Goal: Communication & Community: Share content

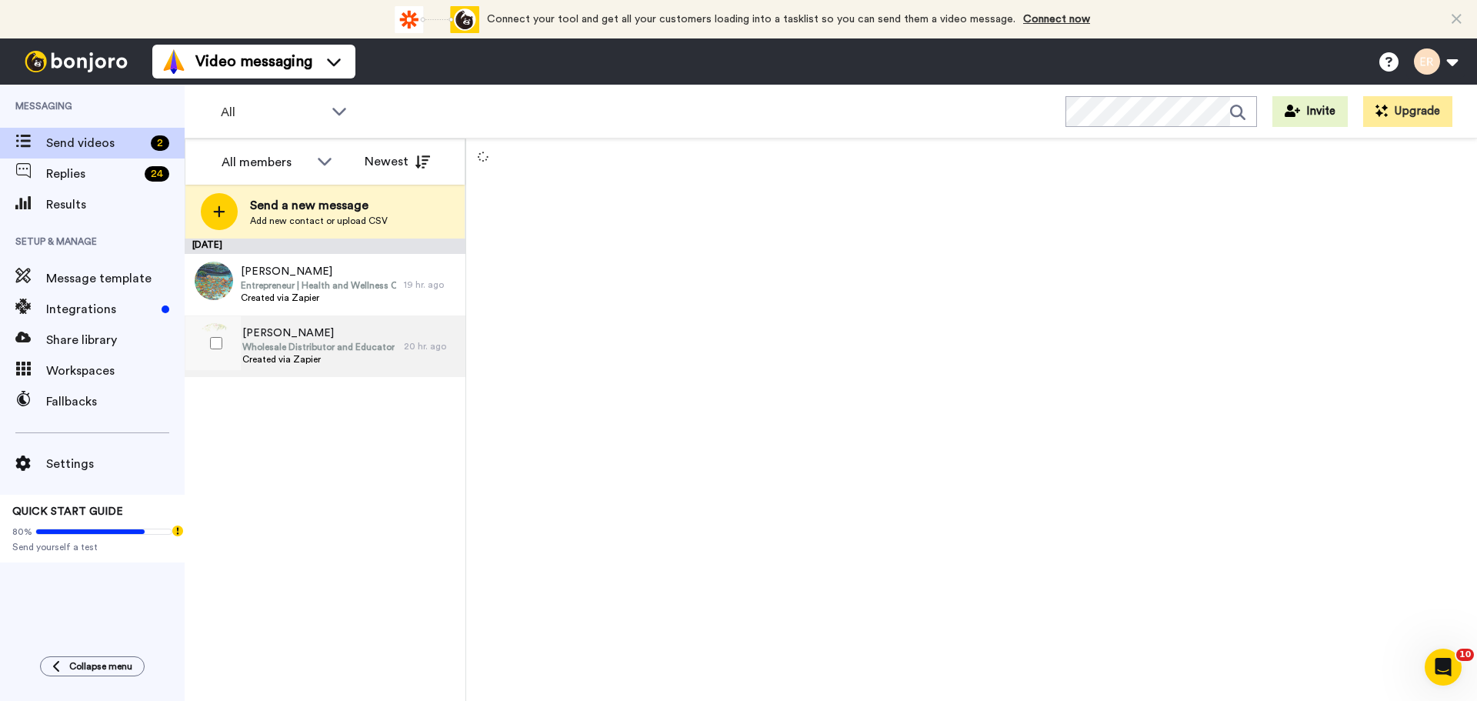
click at [349, 342] on span "Wholesale Distributor and Educator" at bounding box center [318, 347] width 152 height 12
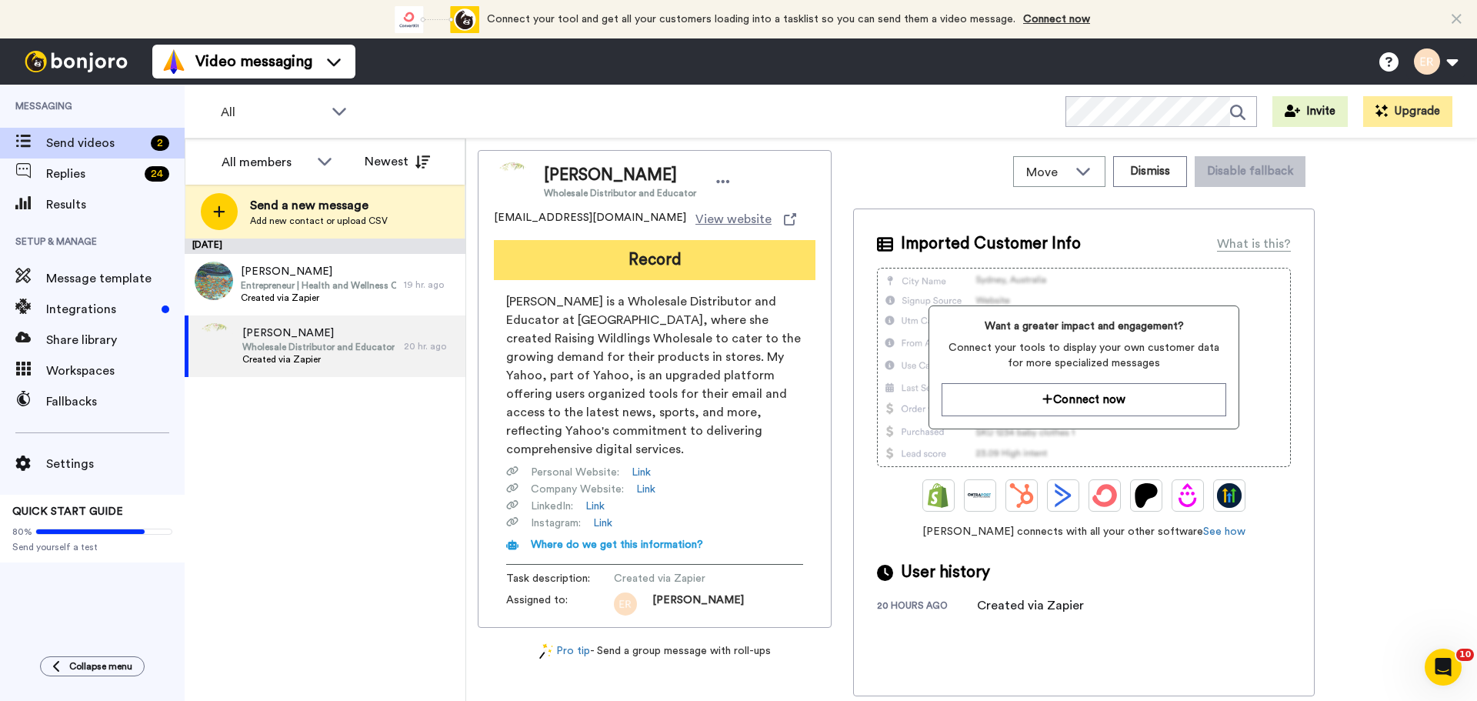
click at [629, 254] on button "Record" at bounding box center [655, 260] width 322 height 40
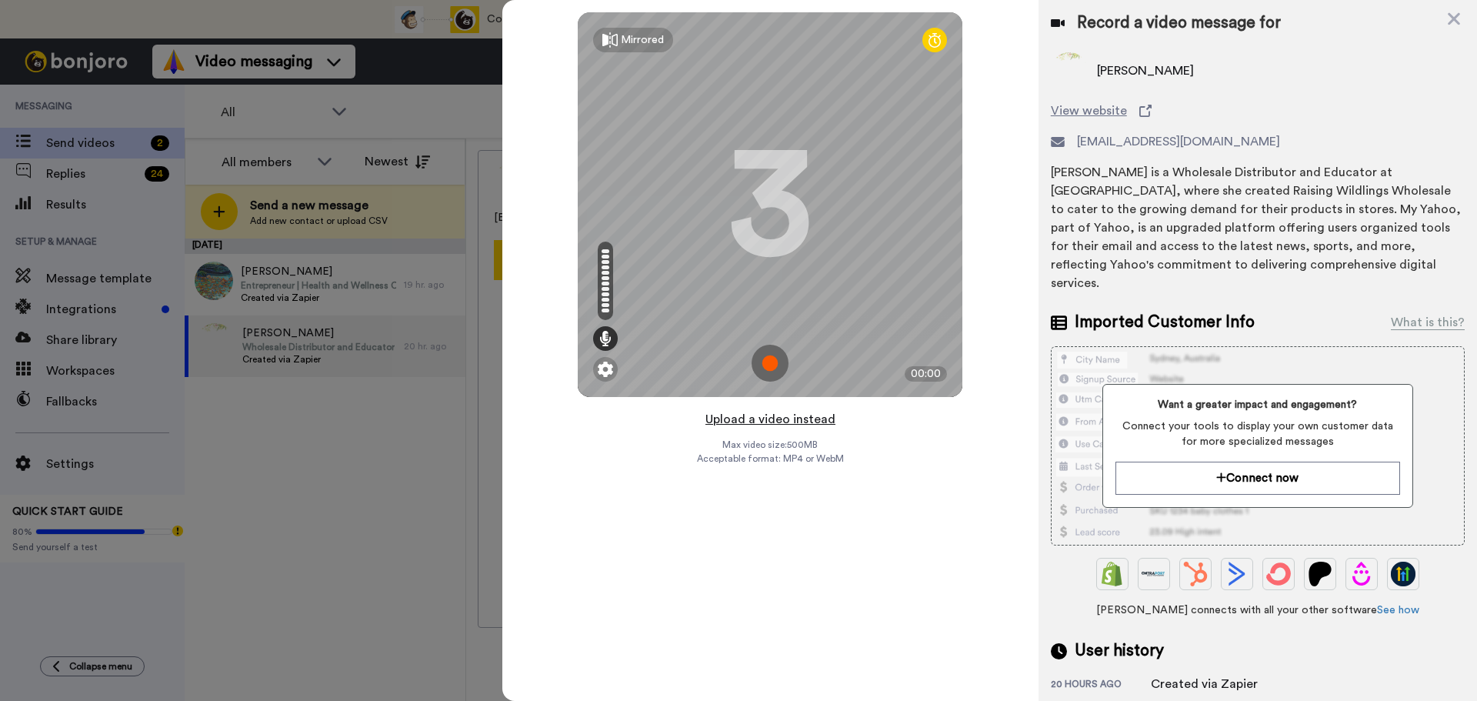
click at [812, 418] on button "Upload a video instead" at bounding box center [770, 419] width 139 height 20
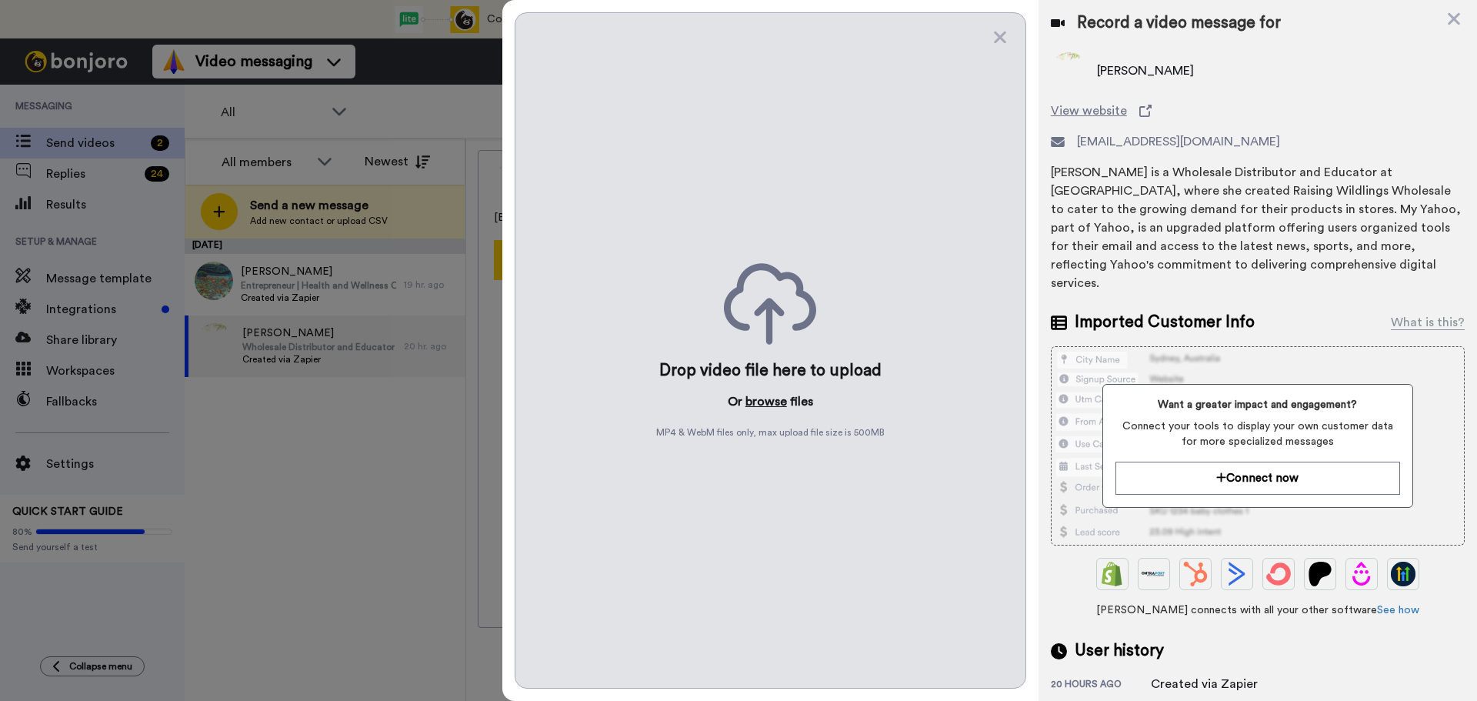
click at [773, 403] on button "browse" at bounding box center [766, 401] width 42 height 18
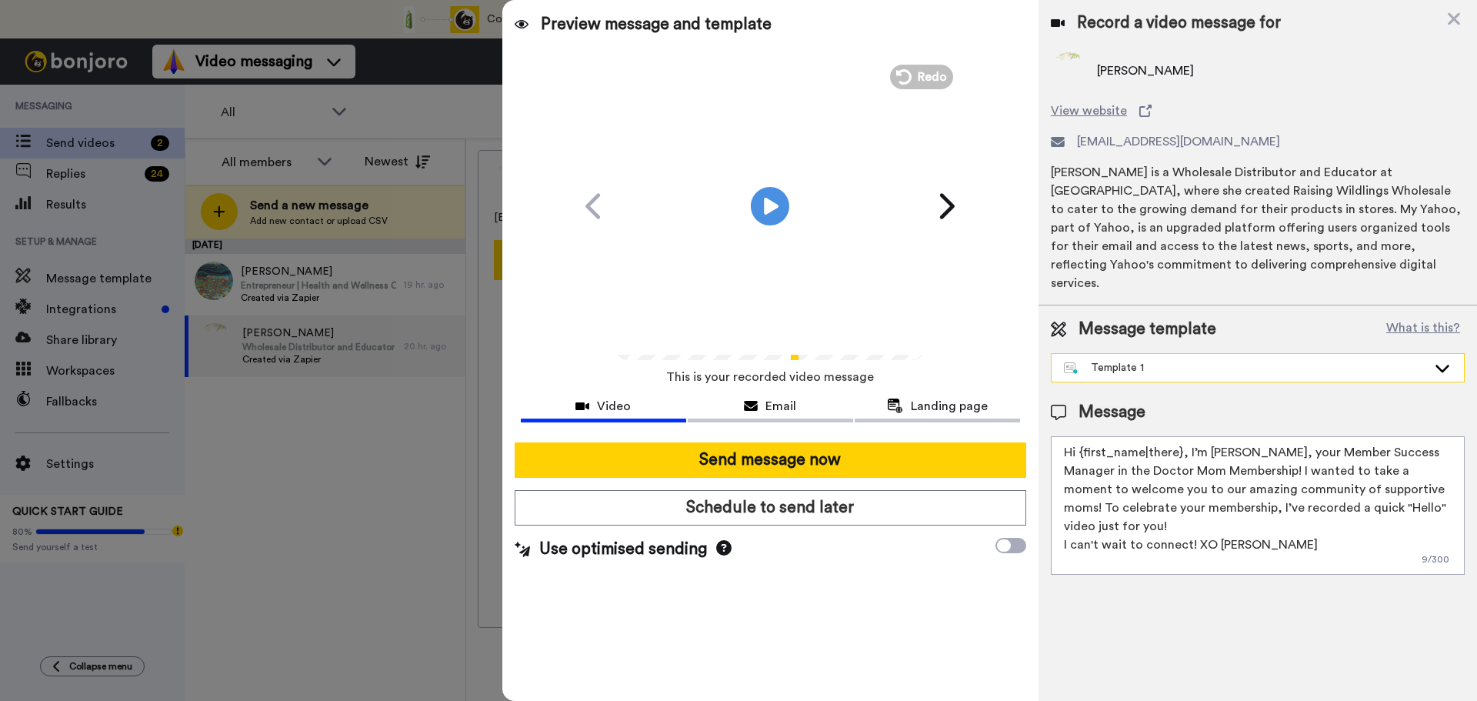
click at [1099, 360] on div "Template 1" at bounding box center [1245, 367] width 363 height 15
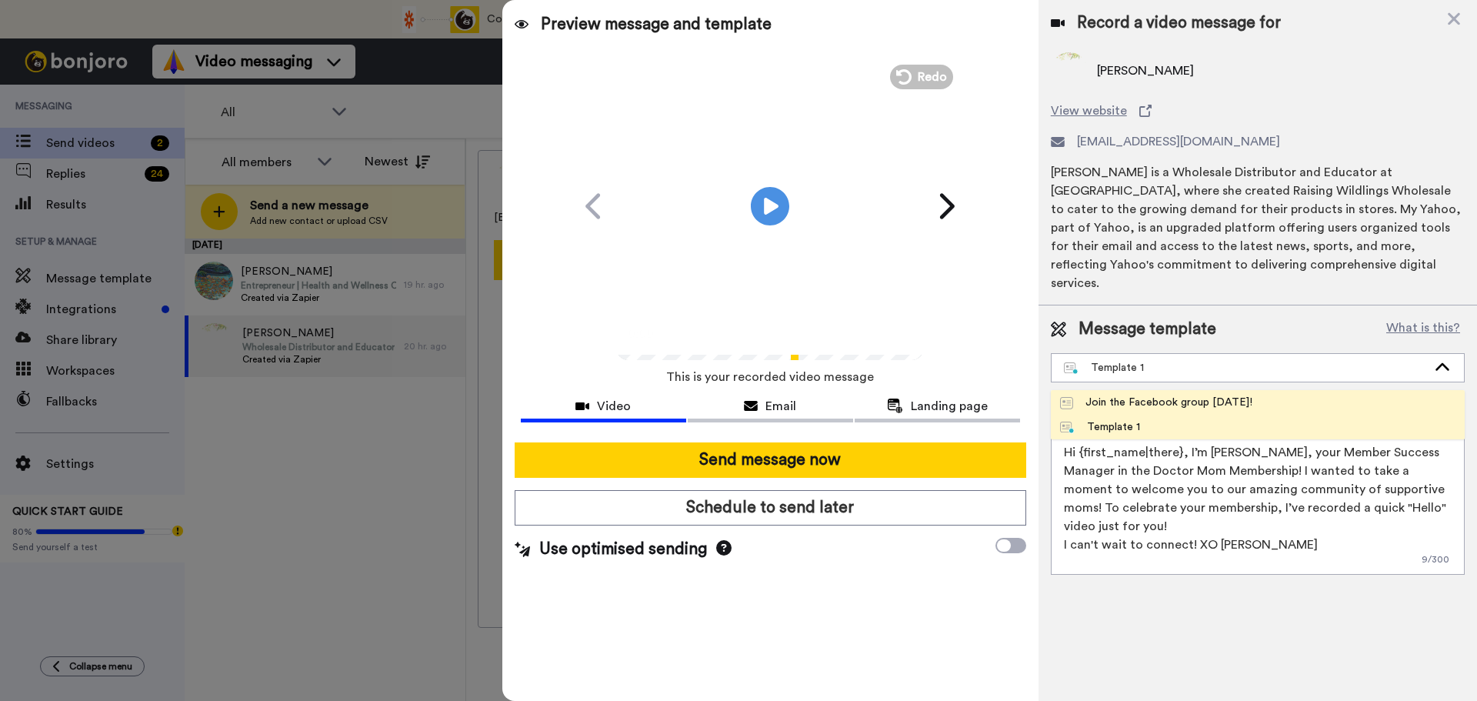
click at [1112, 395] on div "Join the Facebook group today!" at bounding box center [1156, 402] width 192 height 15
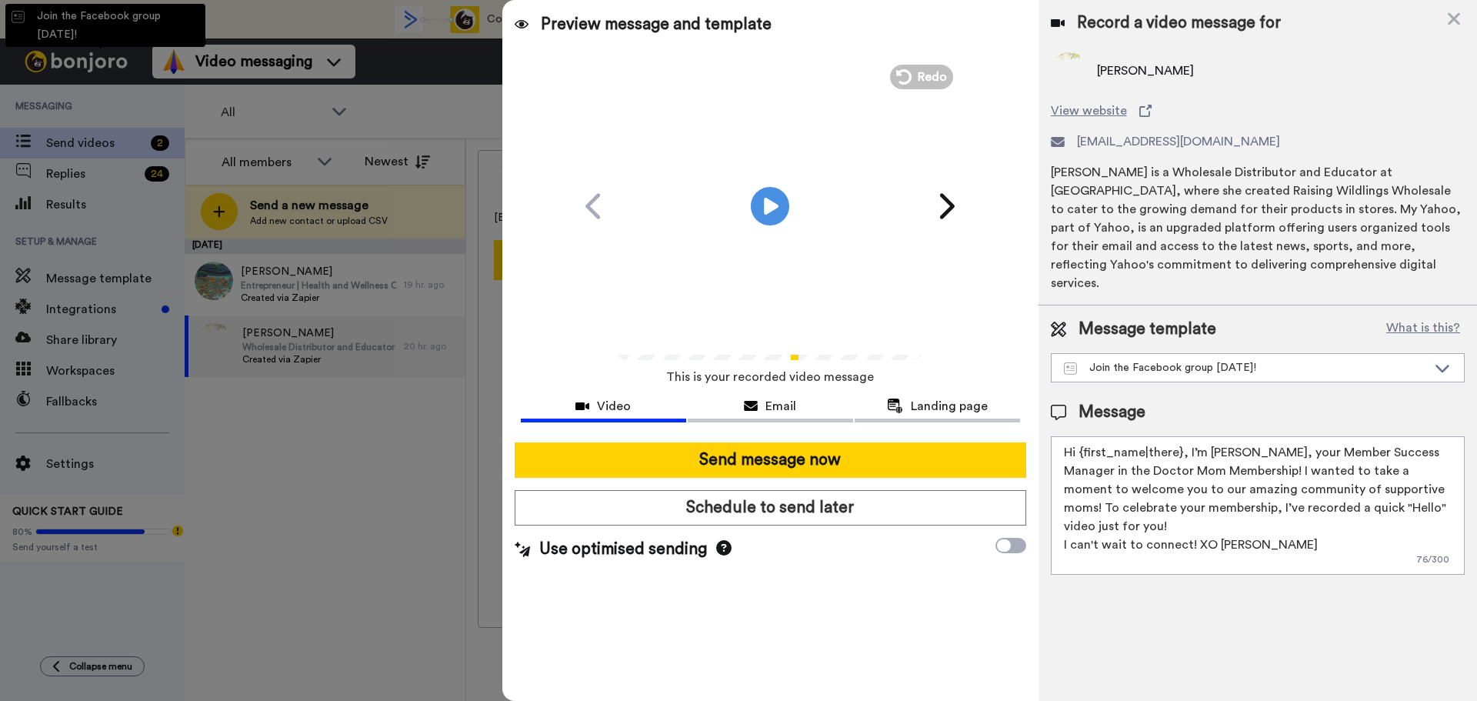
type textarea "Hello {first_name|there}, WELCOME TO THE DOCTOR MOM COMMUNITY!! WOOHOO!! I'm Be…"
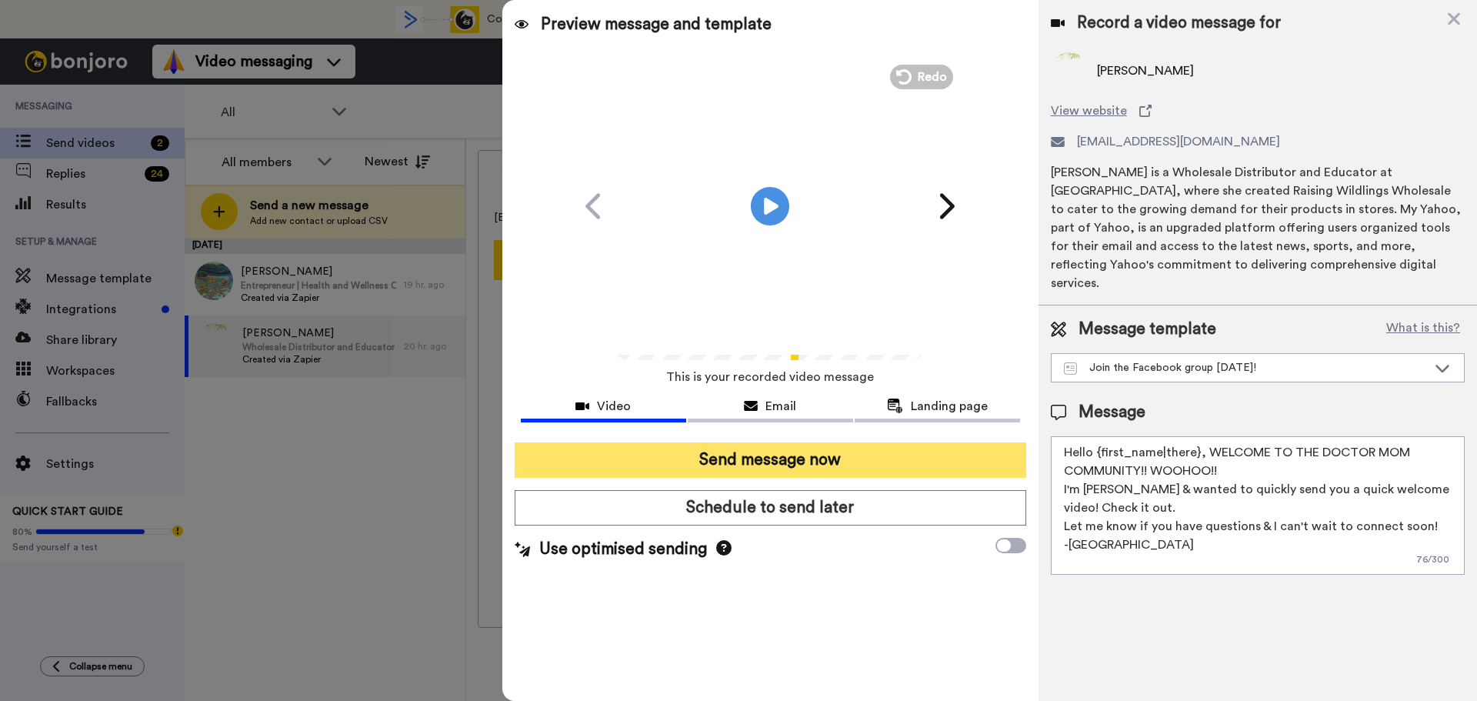
click at [851, 449] on button "Send message now" at bounding box center [771, 459] width 512 height 35
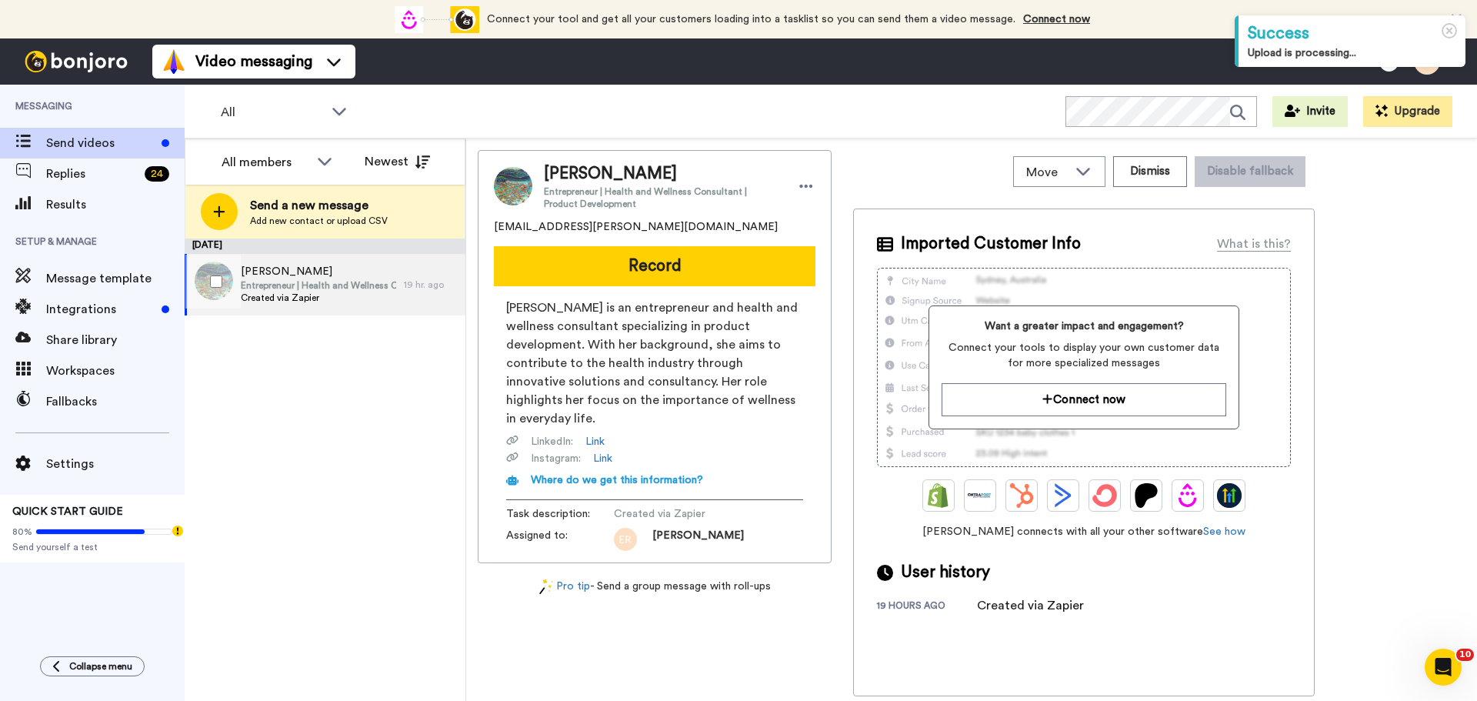
click at [350, 275] on span "[PERSON_NAME]" at bounding box center [318, 271] width 155 height 15
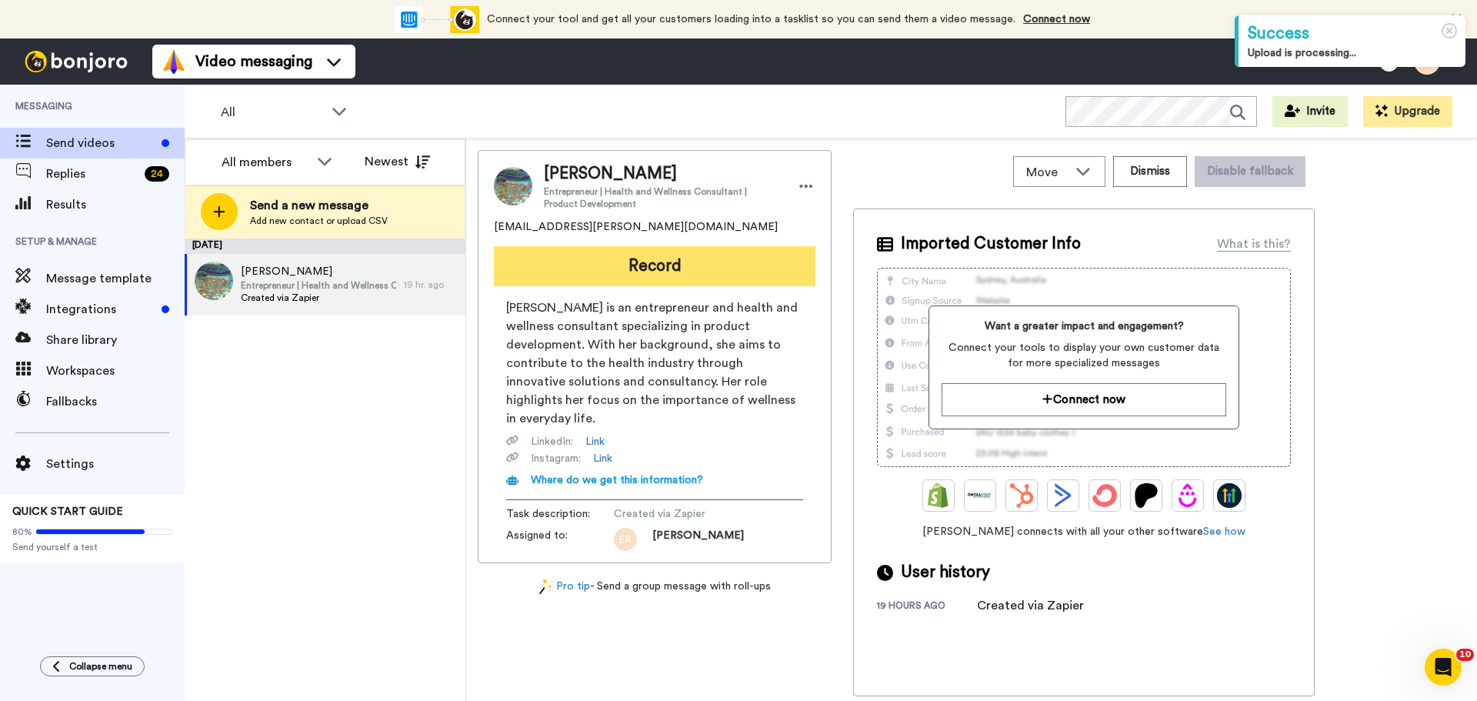
click at [672, 260] on button "Record" at bounding box center [655, 266] width 322 height 40
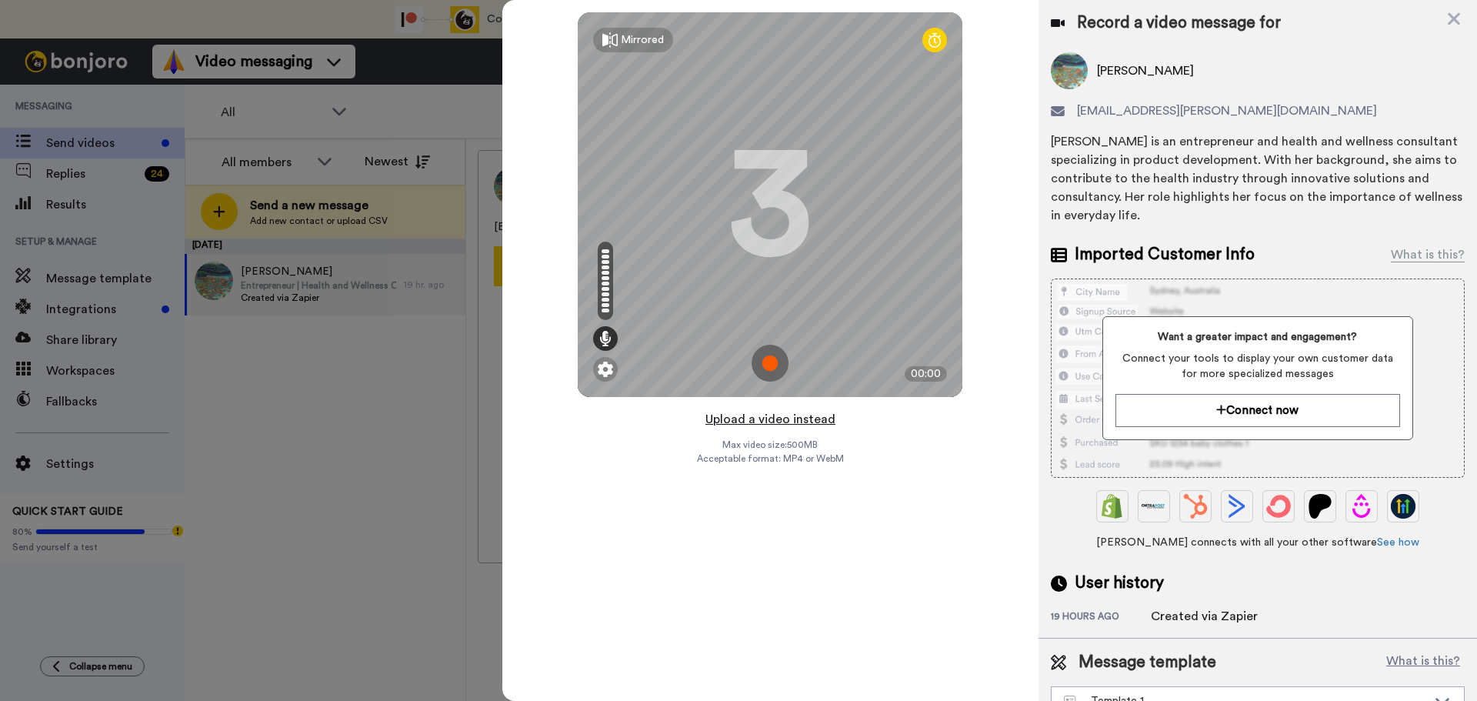
click at [781, 422] on button "Upload a video instead" at bounding box center [770, 419] width 139 height 20
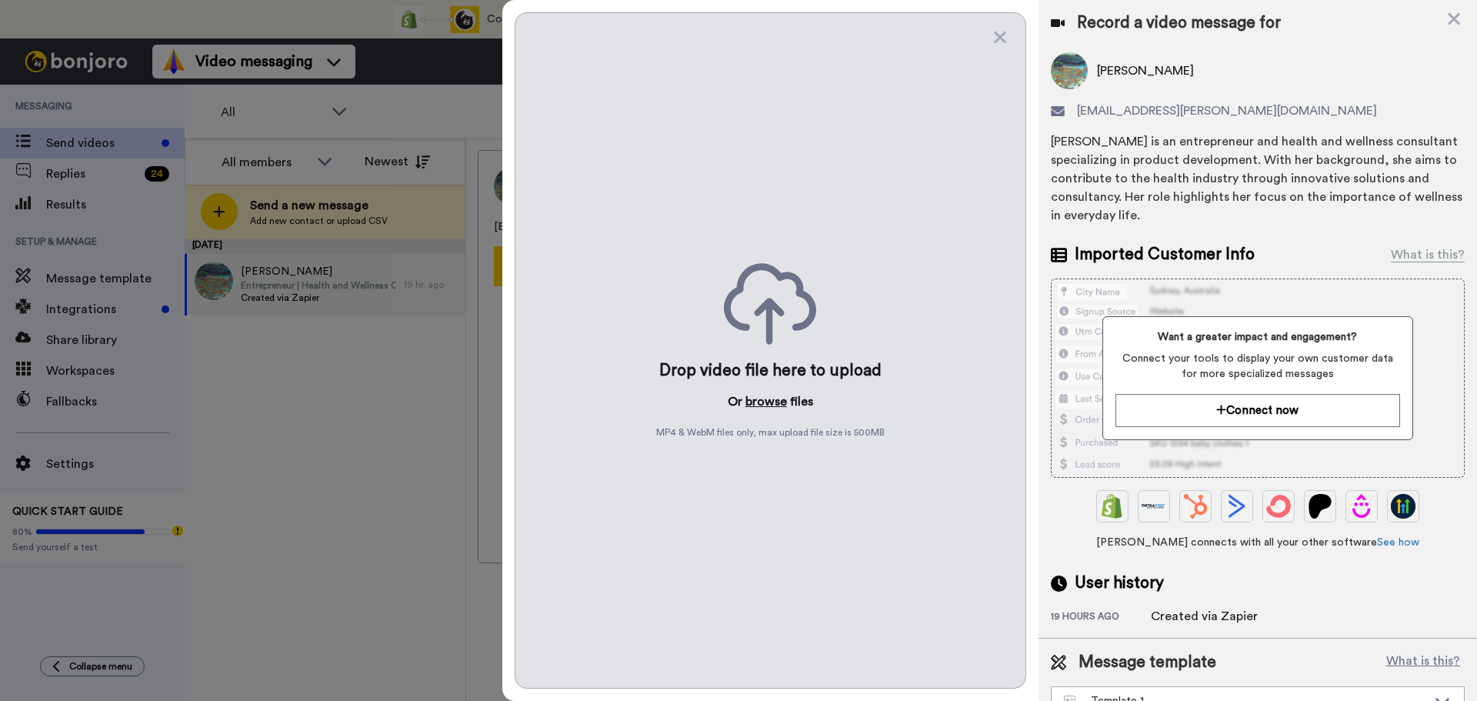
click at [765, 401] on button "browse" at bounding box center [766, 401] width 42 height 18
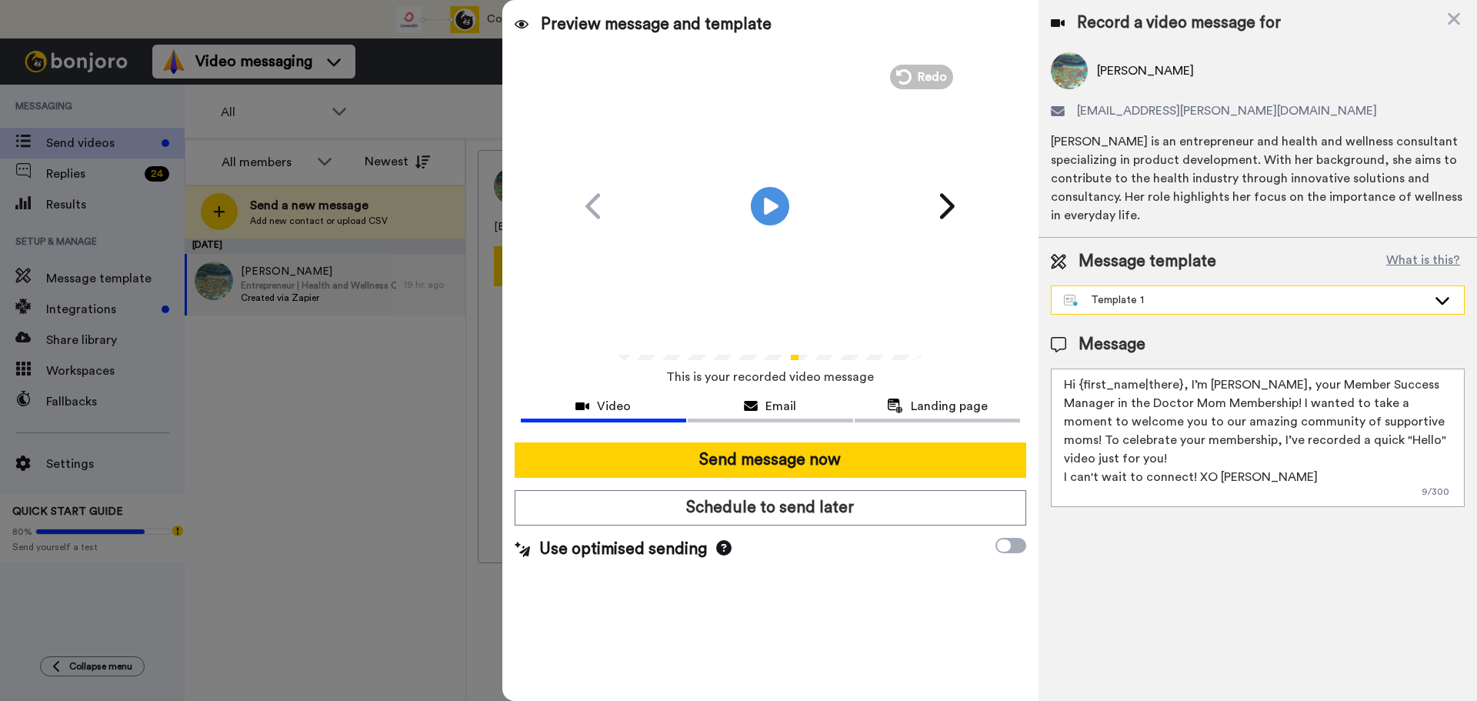
click at [1135, 296] on div "Template 1" at bounding box center [1245, 299] width 363 height 15
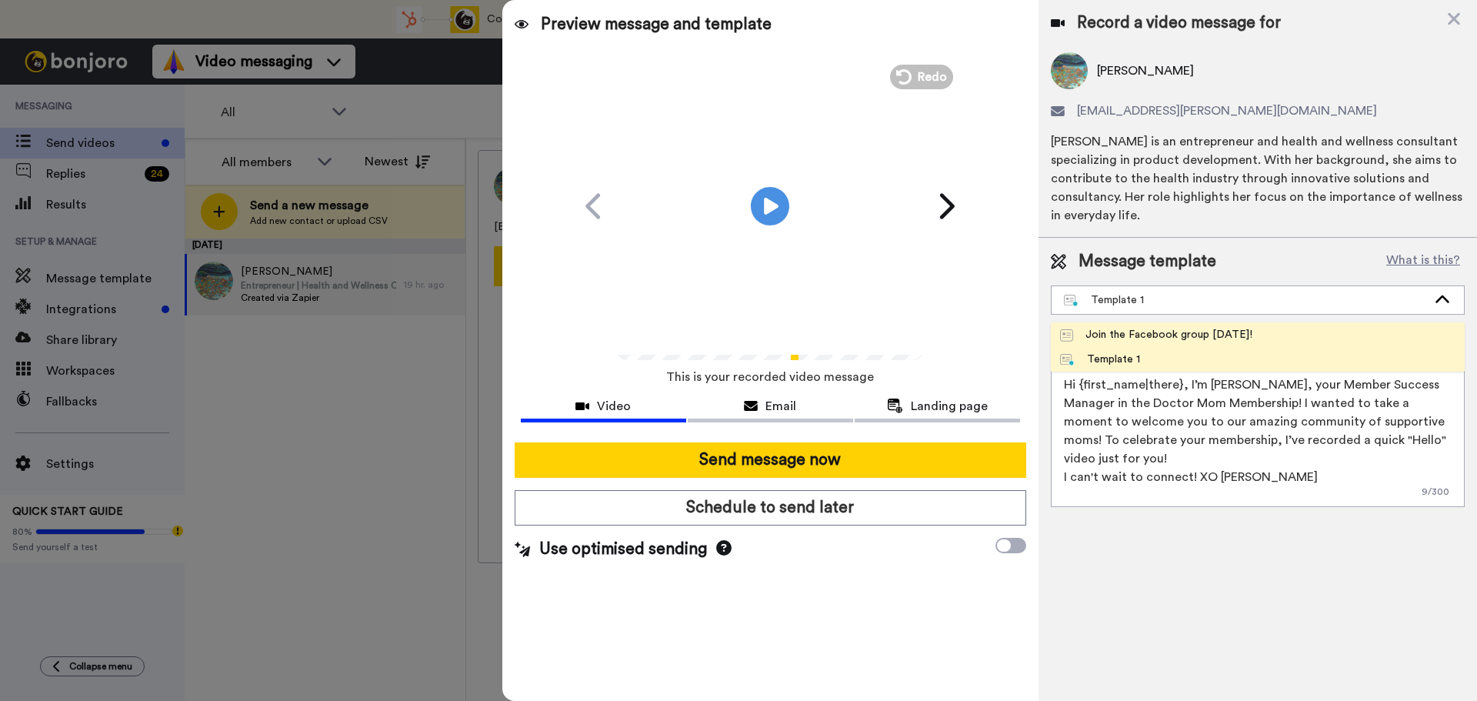
click at [1120, 330] on div "Join the Facebook group today!" at bounding box center [1156, 334] width 192 height 15
type textarea "Hello {first_name|there}, WELCOME TO THE DOCTOR MOM COMMUNITY!! WOOHOO!! I'm Be…"
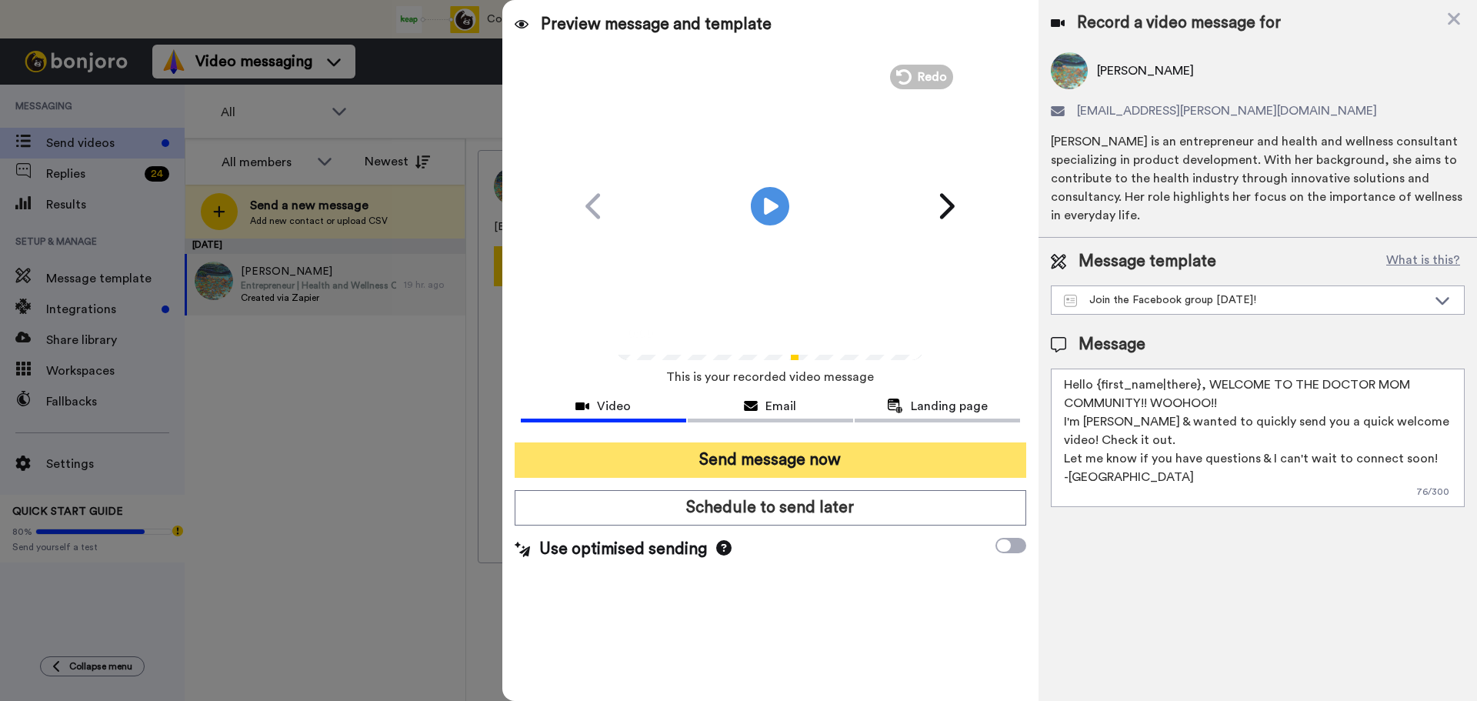
click at [792, 462] on button "Send message now" at bounding box center [771, 459] width 512 height 35
